Goal: Find specific page/section: Find specific page/section

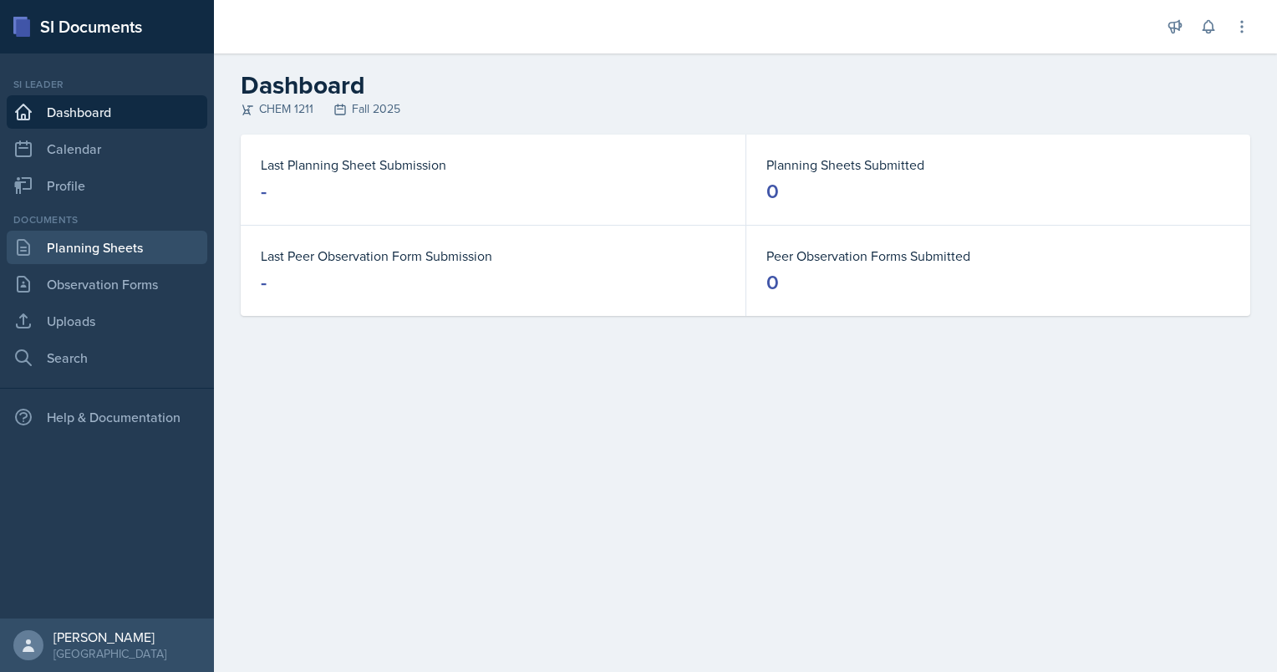
click at [137, 247] on link "Planning Sheets" at bounding box center [107, 247] width 201 height 33
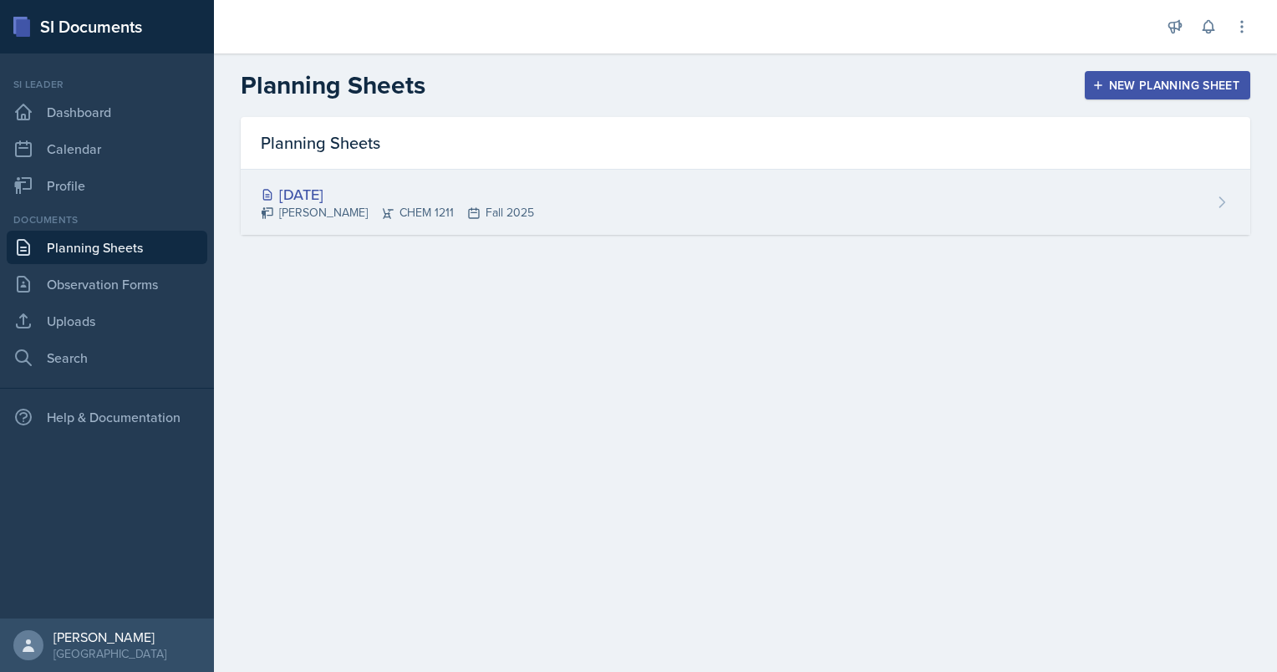
click at [365, 195] on div "[DATE]" at bounding box center [397, 194] width 273 height 23
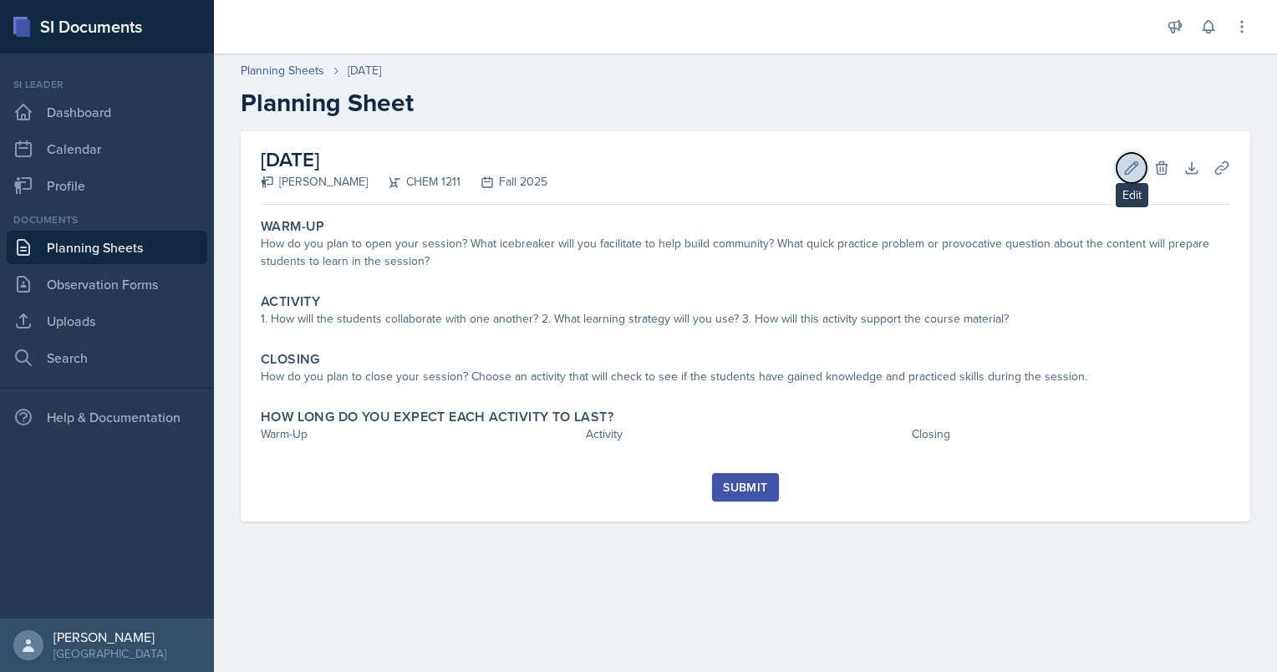
click at [1130, 168] on icon at bounding box center [1132, 168] width 17 height 17
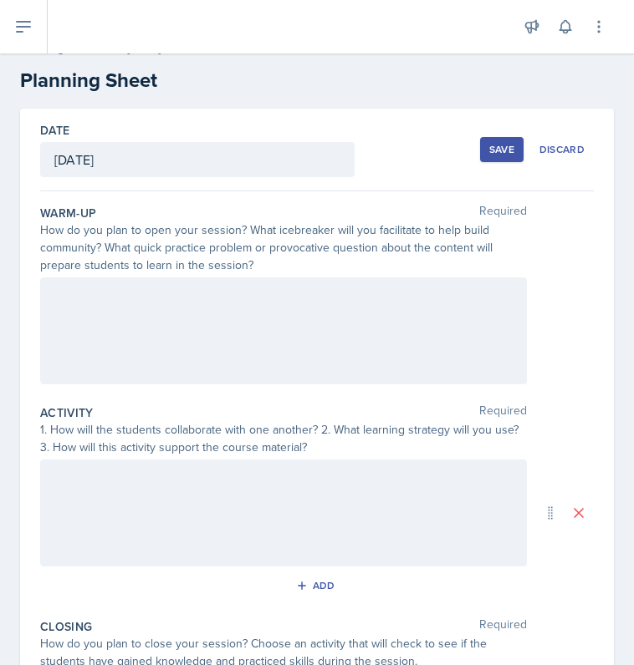
scroll to position [22, 0]
click at [204, 313] on div at bounding box center [283, 331] width 487 height 107
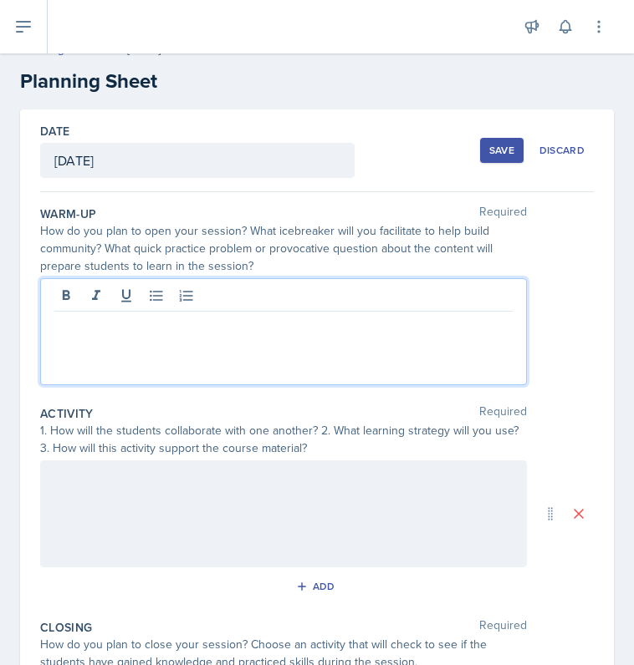
scroll to position [50, 0]
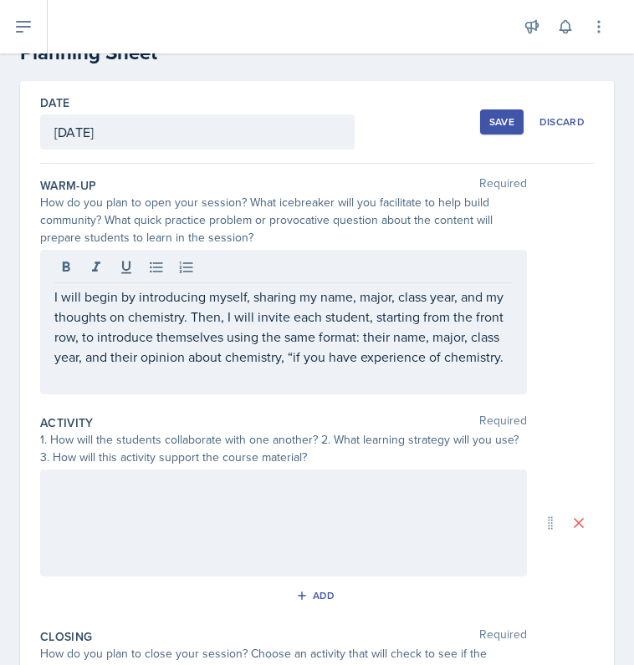
click at [203, 533] on div at bounding box center [283, 523] width 487 height 107
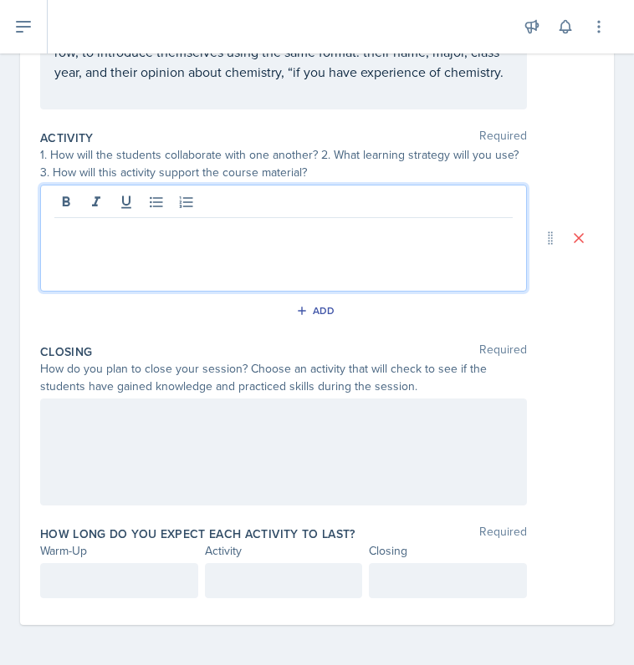
scroll to position [309, 0]
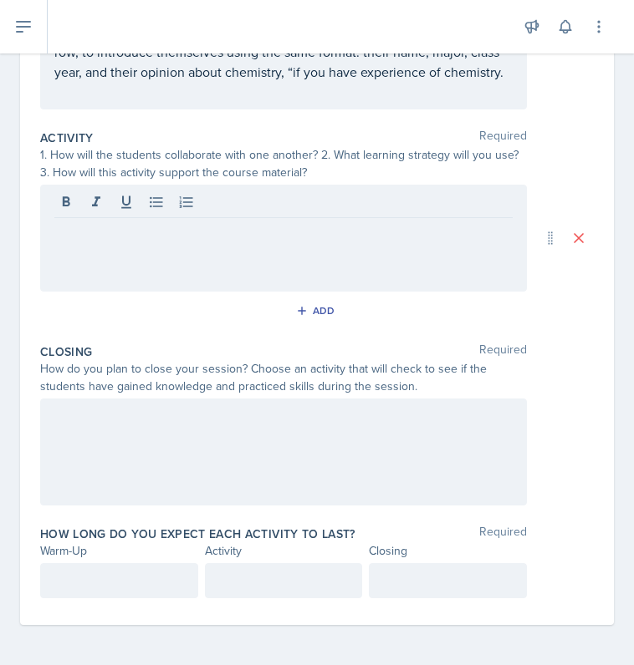
click at [263, 451] on div at bounding box center [283, 452] width 487 height 107
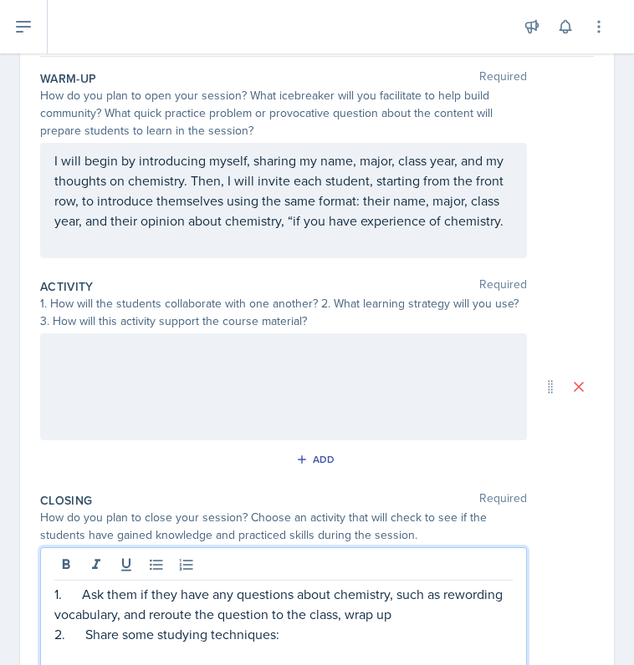
scroll to position [155, 0]
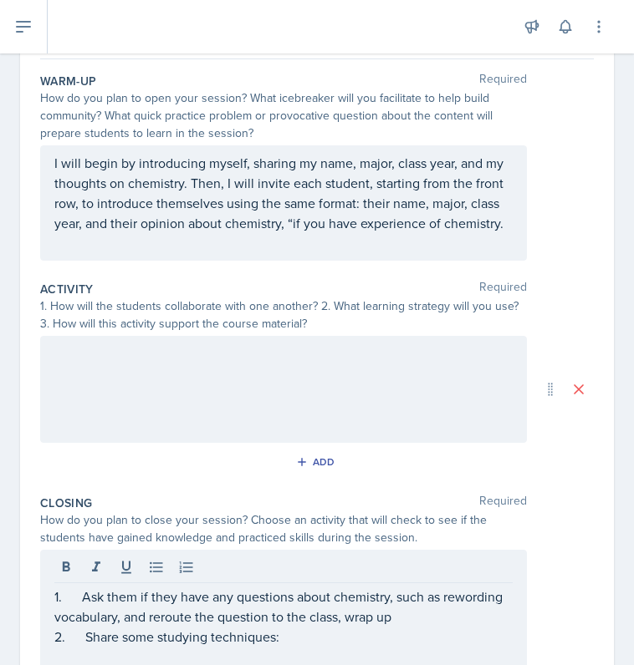
click at [239, 410] on div at bounding box center [283, 389] width 487 height 107
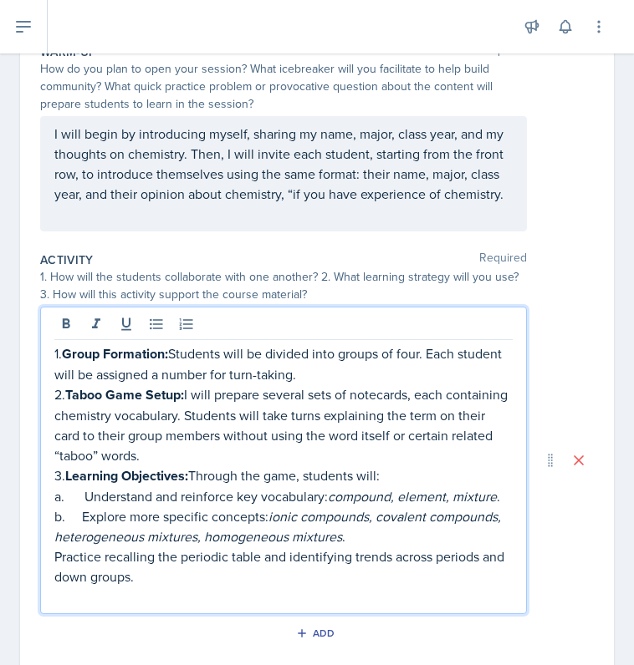
click at [229, 466] on p "2. Taboo Game Setup: I will prepare several sets of notecards, each containing …" at bounding box center [283, 425] width 458 height 81
